Goal: Task Accomplishment & Management: Manage account settings

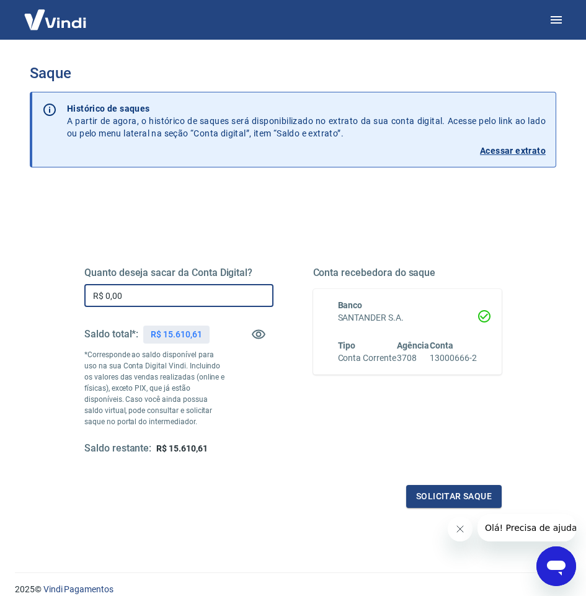
drag, startPoint x: 148, startPoint y: 293, endPoint x: 76, endPoint y: 286, distance: 72.3
click at [76, 286] on div "Quanto deseja sacar da Conta Digital? R$ 0,00 ​ Saldo total*: R$ 15.610,61 *Cor…" at bounding box center [292, 367] width 447 height 311
type input "R$ 15.100,00"
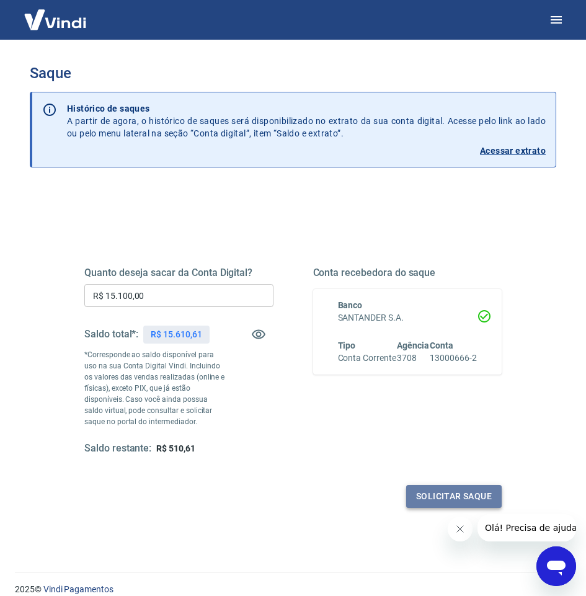
click at [419, 487] on button "Solicitar saque" at bounding box center [453, 496] width 95 height 23
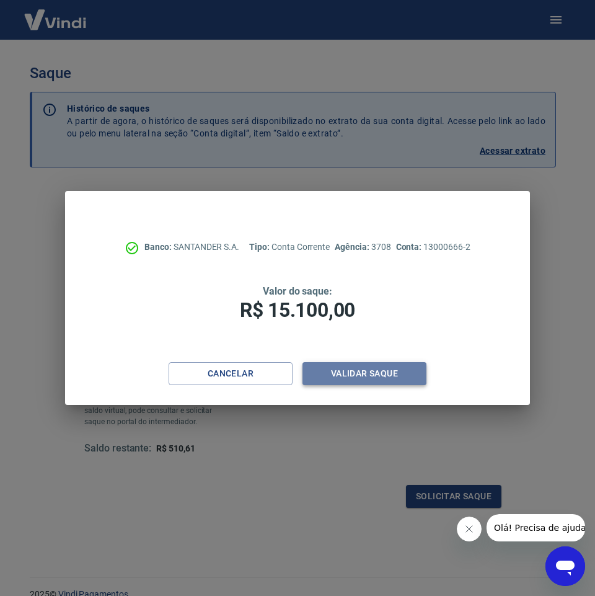
click at [352, 370] on button "Validar saque" at bounding box center [365, 373] width 124 height 23
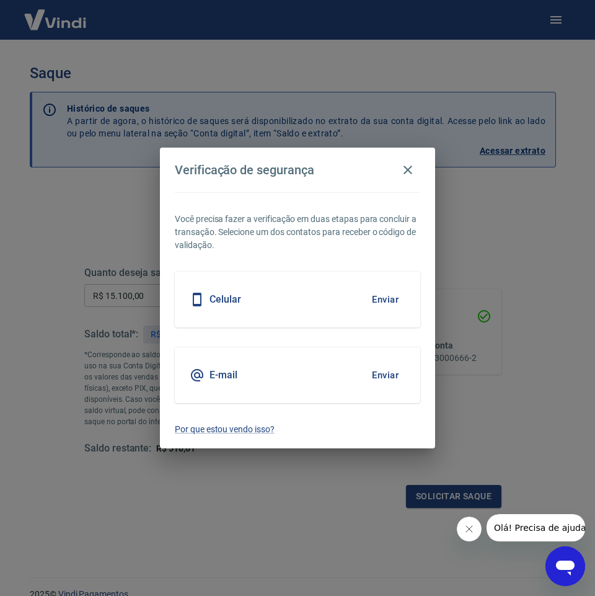
click at [391, 375] on button "Enviar" at bounding box center [385, 375] width 40 height 26
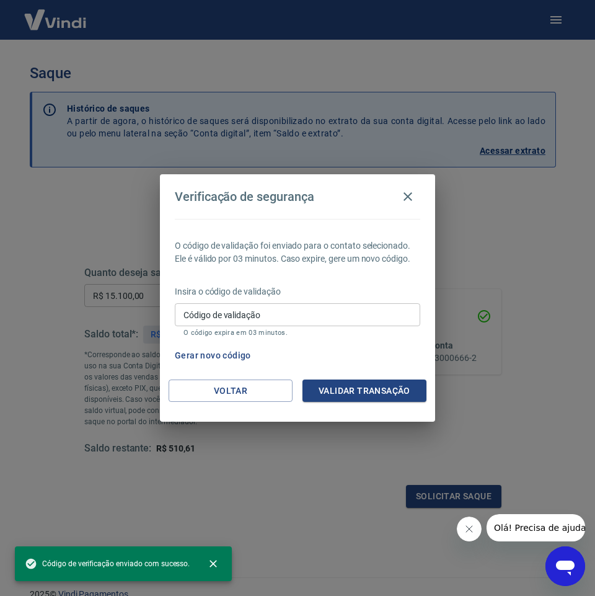
click at [263, 315] on input "Código de validação" at bounding box center [298, 314] width 246 height 23
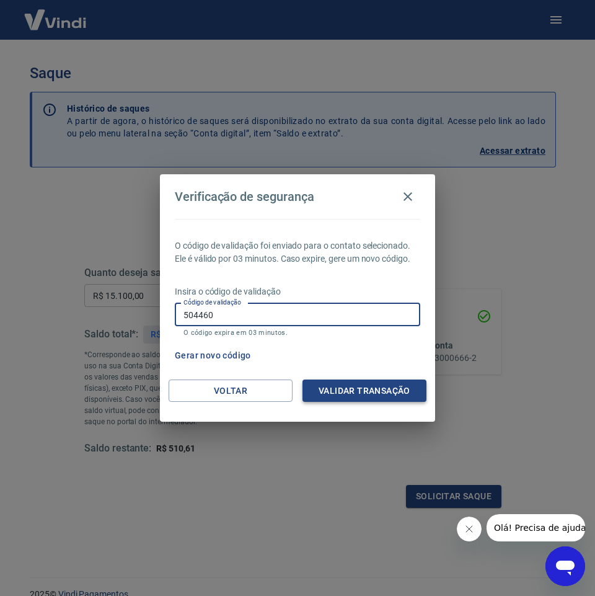
type input "504460"
click at [397, 396] on button "Validar transação" at bounding box center [365, 390] width 124 height 23
